Goal: Check status

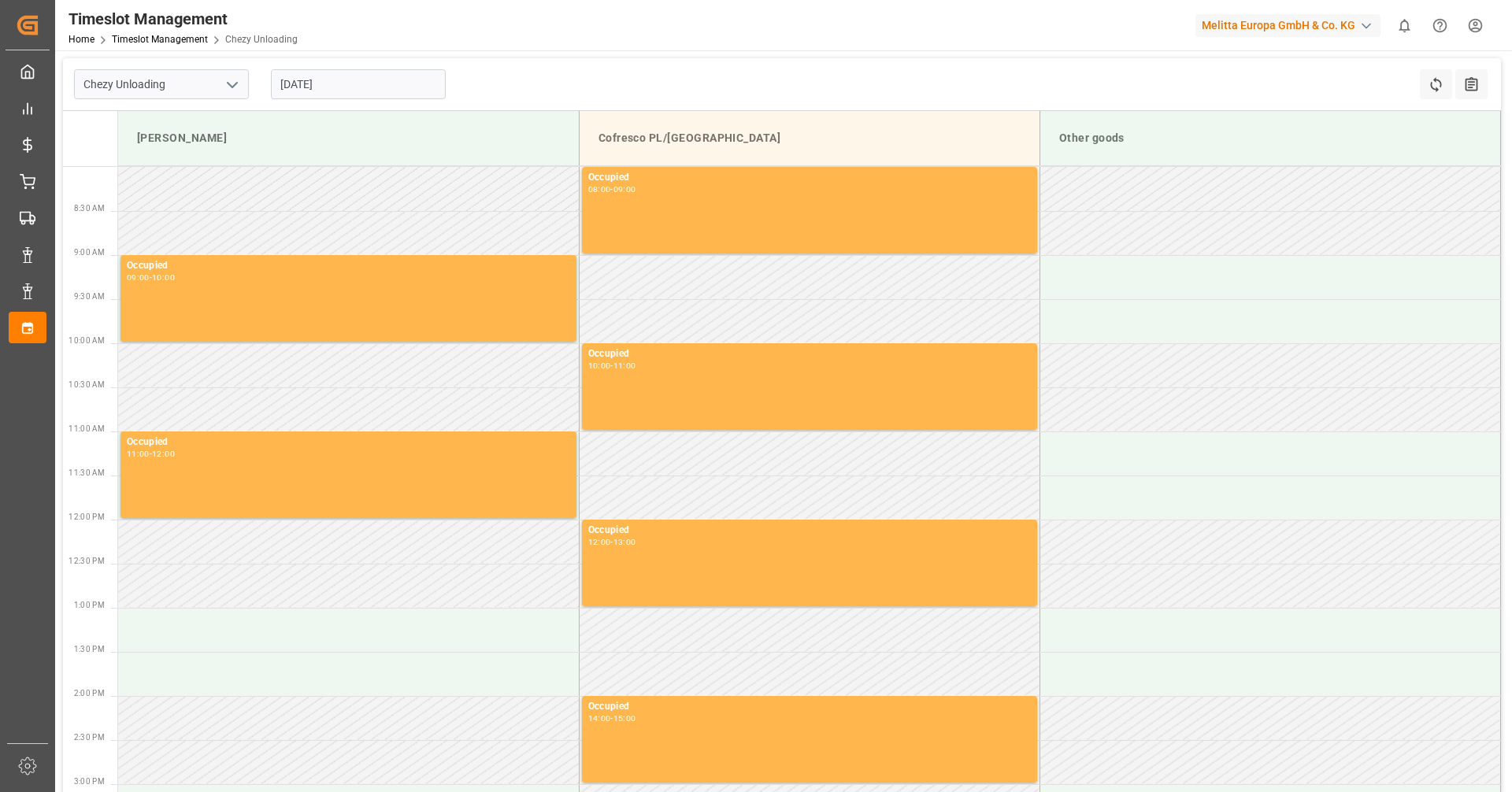
click at [367, 93] on input "[DATE]" at bounding box center [358, 85] width 175 height 30
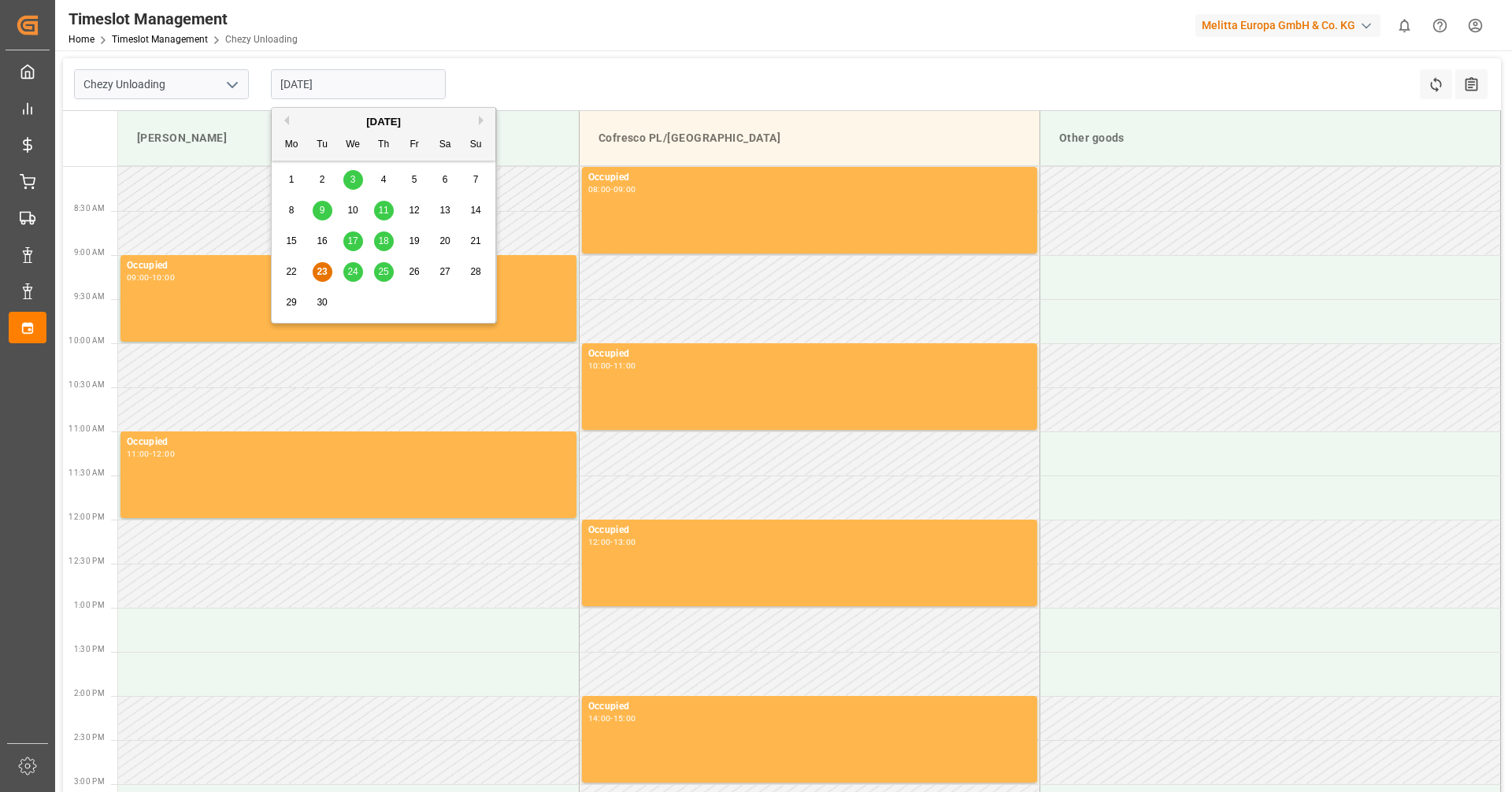
click at [348, 274] on span "24" at bounding box center [352, 272] width 10 height 11
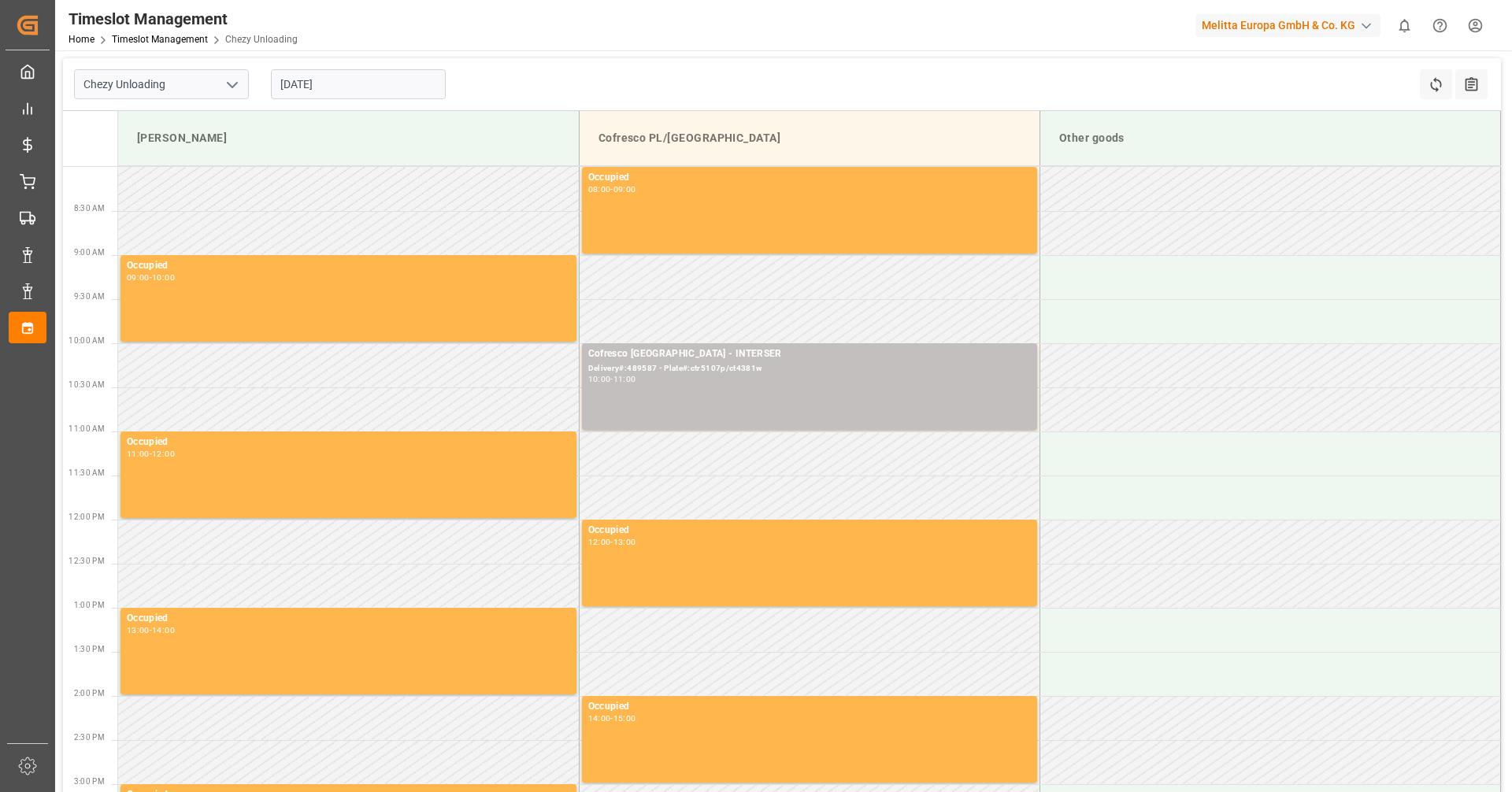
click at [334, 83] on input "[DATE]" at bounding box center [358, 85] width 175 height 30
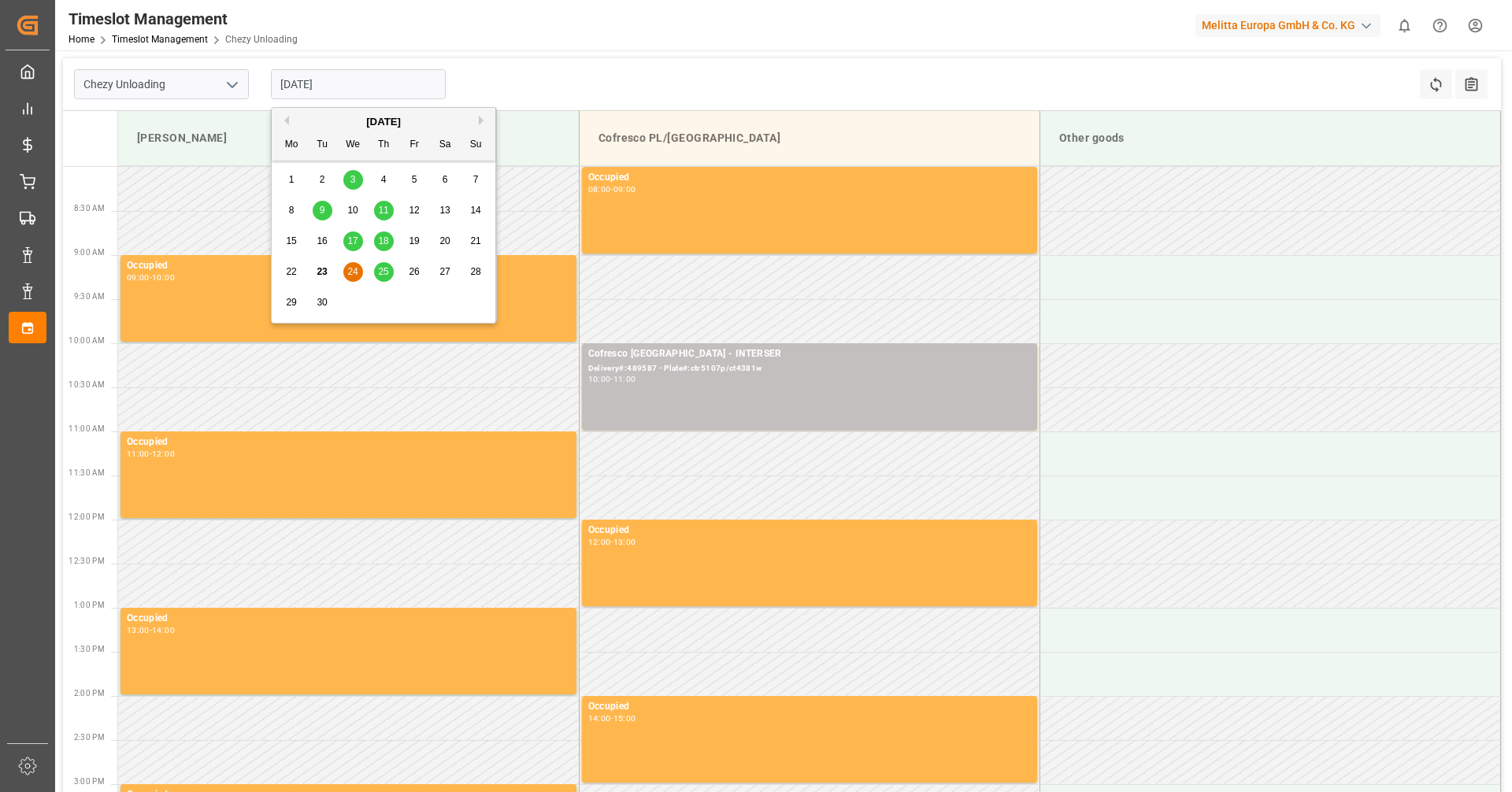
click at [381, 264] on div "25" at bounding box center [384, 273] width 20 height 19
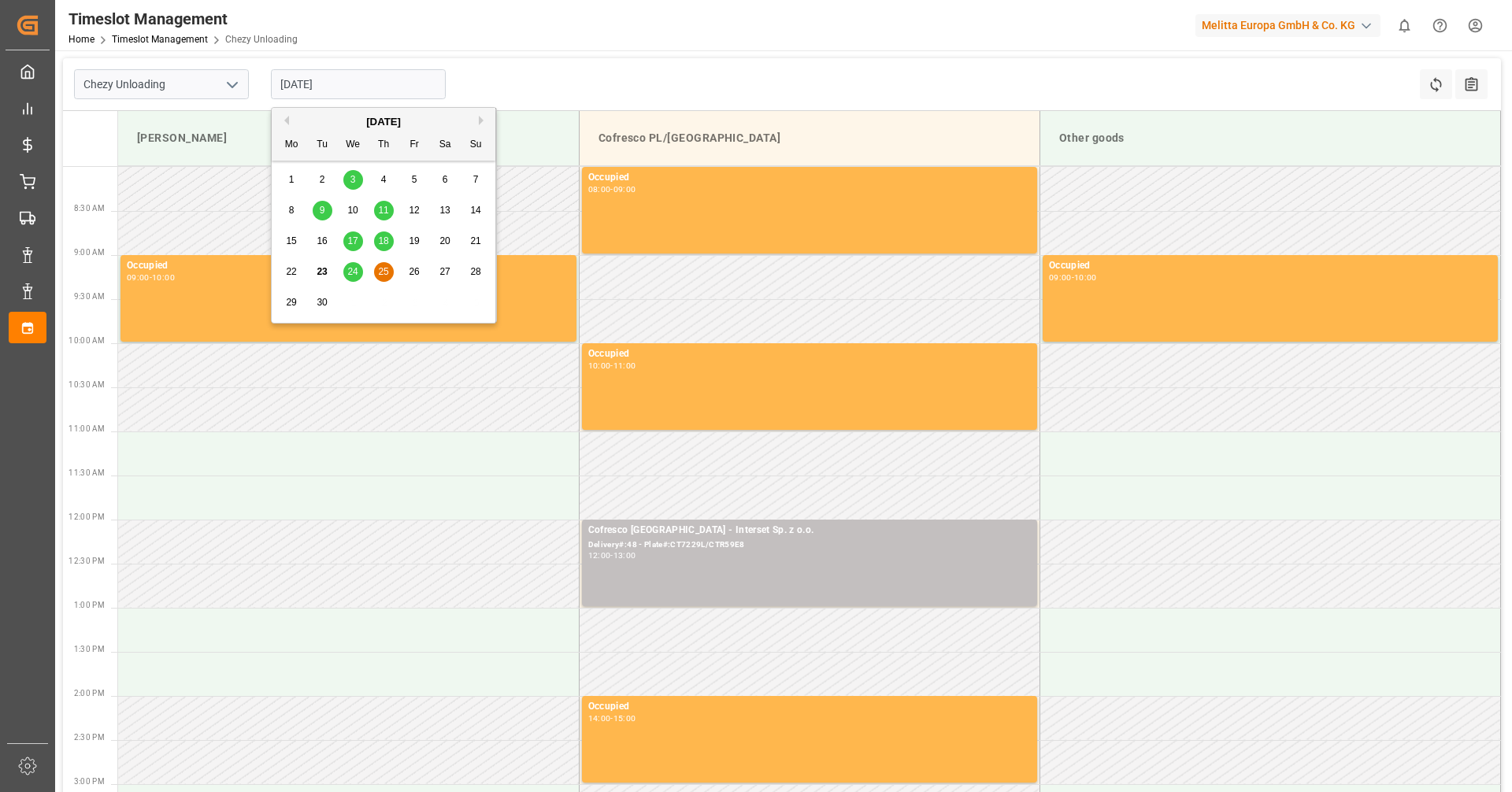
click at [374, 87] on input "[DATE]" at bounding box center [358, 85] width 175 height 30
click at [477, 116] on div "[DATE]" at bounding box center [384, 122] width 223 height 16
click at [479, 121] on button "Next Month" at bounding box center [483, 120] width 10 height 10
click at [350, 173] on div "1" at bounding box center [352, 180] width 20 height 19
type input "[DATE]"
